Goal: Task Accomplishment & Management: Manage account settings

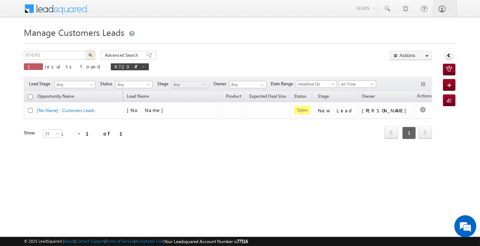
type input "974341"
click at [89, 54] on img "button" at bounding box center [90, 55] width 4 height 4
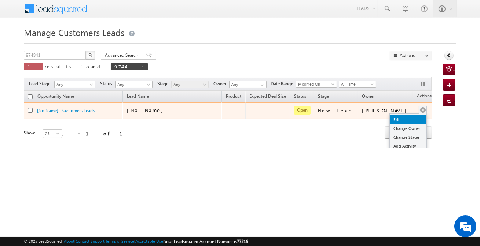
click at [403, 117] on link "Edit" at bounding box center [408, 120] width 37 height 9
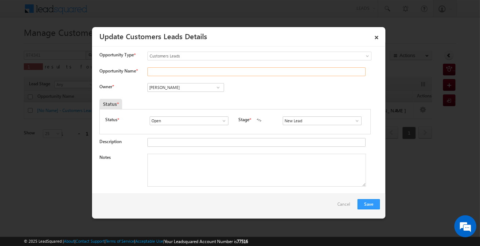
click at [193, 70] on input "Opportunity Name *" at bounding box center [256, 71] width 218 height 9
paste input "[PERSON_NAME]"
type input "[PERSON_NAME]"
click at [316, 123] on input "New Lead" at bounding box center [322, 121] width 79 height 9
click at [310, 126] on link "Sales Marked" at bounding box center [322, 129] width 78 height 8
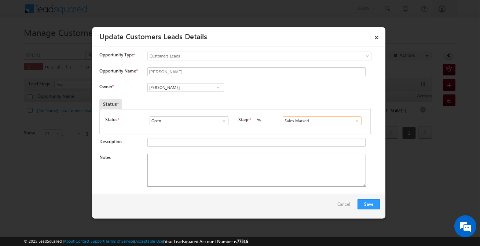
type input "Sales Marked"
click at [275, 174] on textarea "Notes" at bounding box center [256, 170] width 219 height 33
paste textarea "[PERSON_NAME] / Purchase / 5 Lakh Required for purchase / customer already paid…"
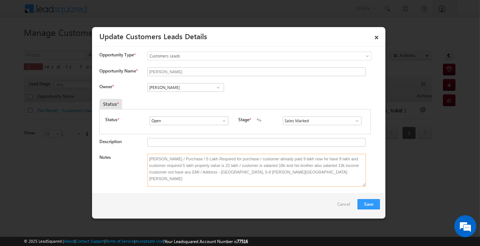
type textarea "[PERSON_NAME] / Purchase / 5 Lakh Required for purchase / customer already paid…"
click at [201, 122] on input "Open" at bounding box center [189, 121] width 79 height 9
click at [204, 86] on input "[PERSON_NAME]" at bounding box center [185, 87] width 77 height 9
paste input "[PERSON_NAME]"
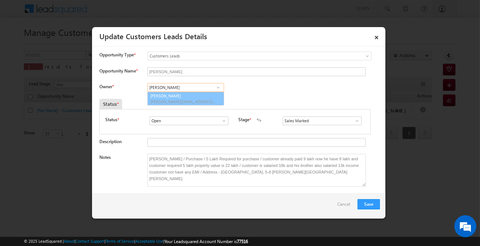
click at [180, 99] on span "[PERSON_NAME][EMAIL_ADDRESS][PERSON_NAME][DOMAIN_NAME]" at bounding box center [183, 102] width 66 height 6
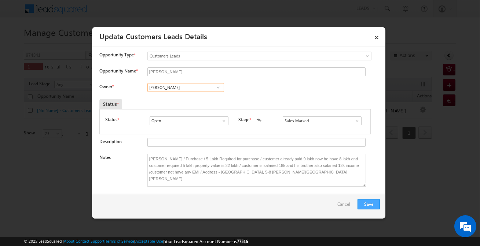
type input "[PERSON_NAME]"
click at [372, 205] on button "Save" at bounding box center [369, 205] width 22 height 10
